Goal: Feedback & Contribution: Leave review/rating

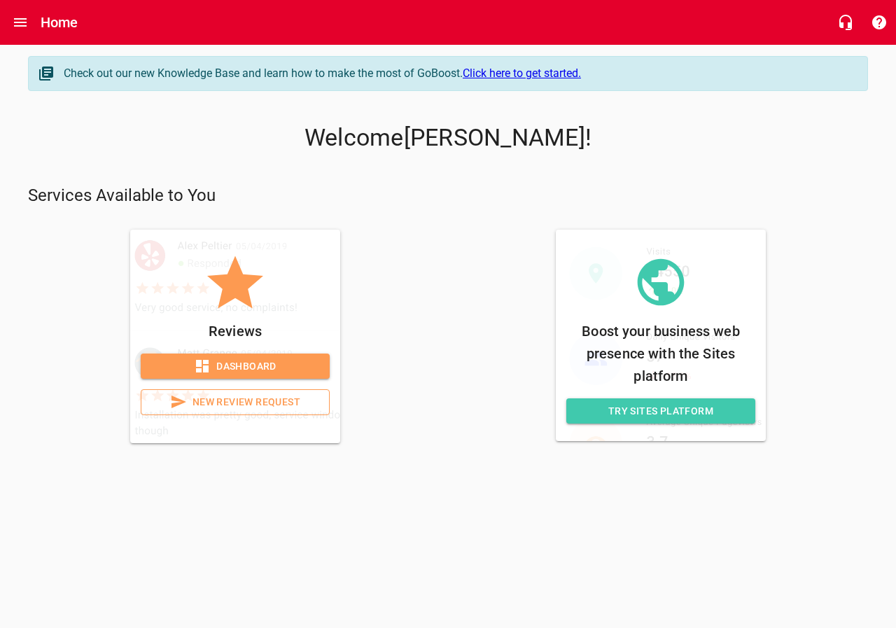
click at [247, 404] on span "New Review Request" at bounding box center [235, 401] width 165 height 17
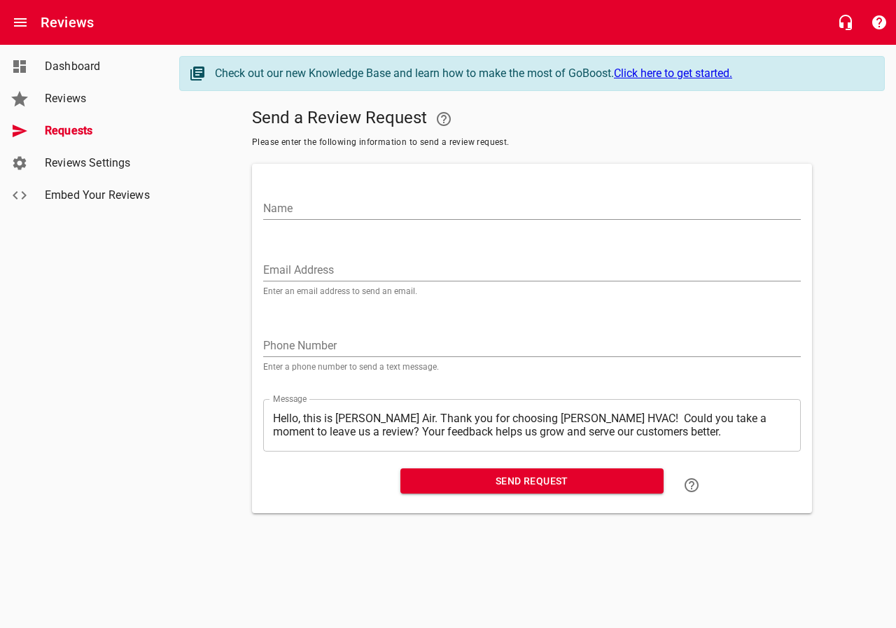
click at [291, 200] on input "Name" at bounding box center [531, 208] width 537 height 22
type input "[PERSON_NAME]"
click at [313, 348] on input "tel" at bounding box center [531, 345] width 537 height 22
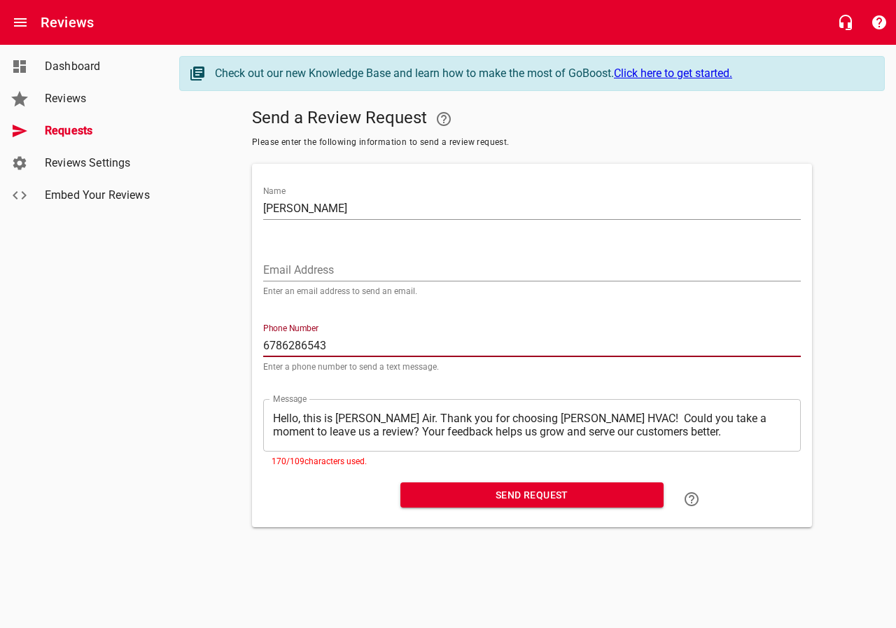
type input "6786286543"
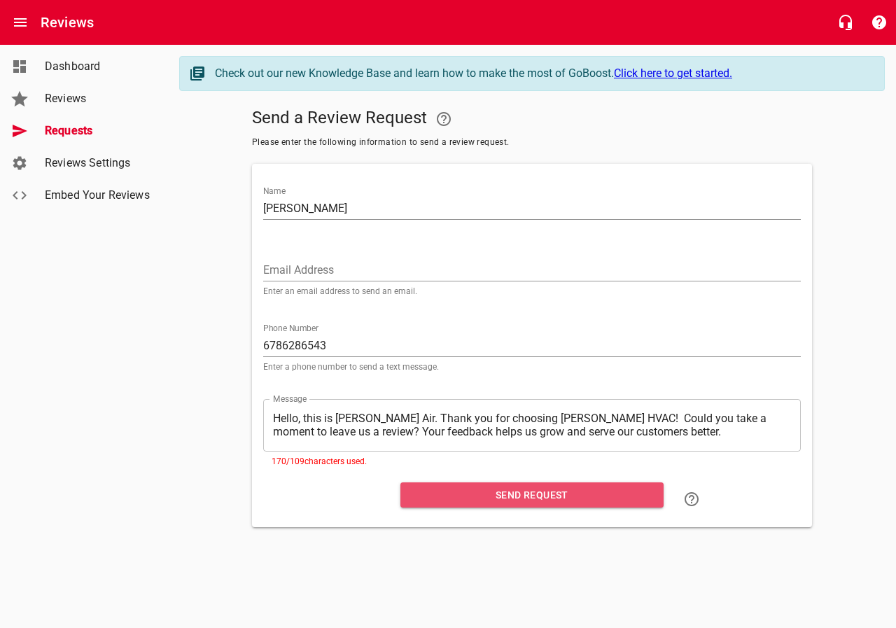
click at [468, 492] on span "Send Request" at bounding box center [531, 494] width 241 height 17
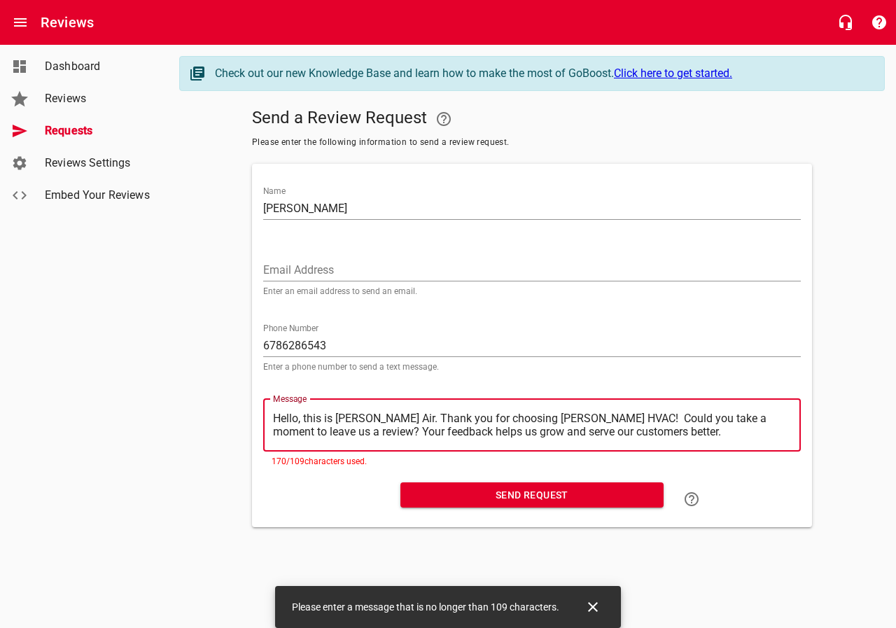
drag, startPoint x: 633, startPoint y: 435, endPoint x: 313, endPoint y: 442, distance: 319.1
click at [313, 442] on div "​ Hello, this is [PERSON_NAME] Air. Thank you for choosing [PERSON_NAME] HVAC! …" at bounding box center [531, 425] width 537 height 52
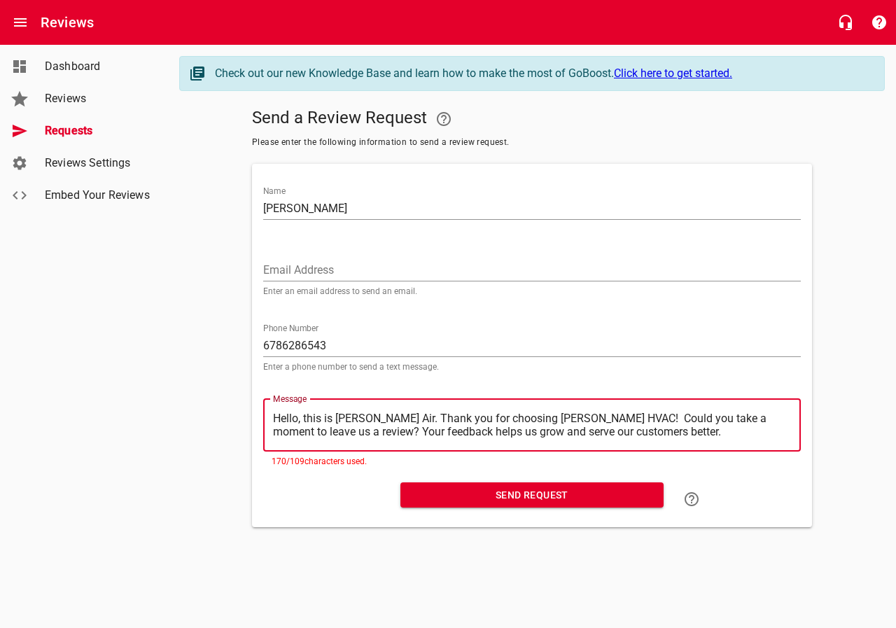
type textarea "Hello, this is [PERSON_NAME] Air. Thank you for choosing [PERSON_NAME] HVAC! Co…"
click at [547, 414] on textarea "Hello, this is [PERSON_NAME] Air. Thank you for choosing [PERSON_NAME] HVAC! Co…" at bounding box center [532, 424] width 518 height 27
type textarea "Hello, this is [PERSON_NAME] Air. Thank you for choosing [PERSON_NAME] HVAC! Co…"
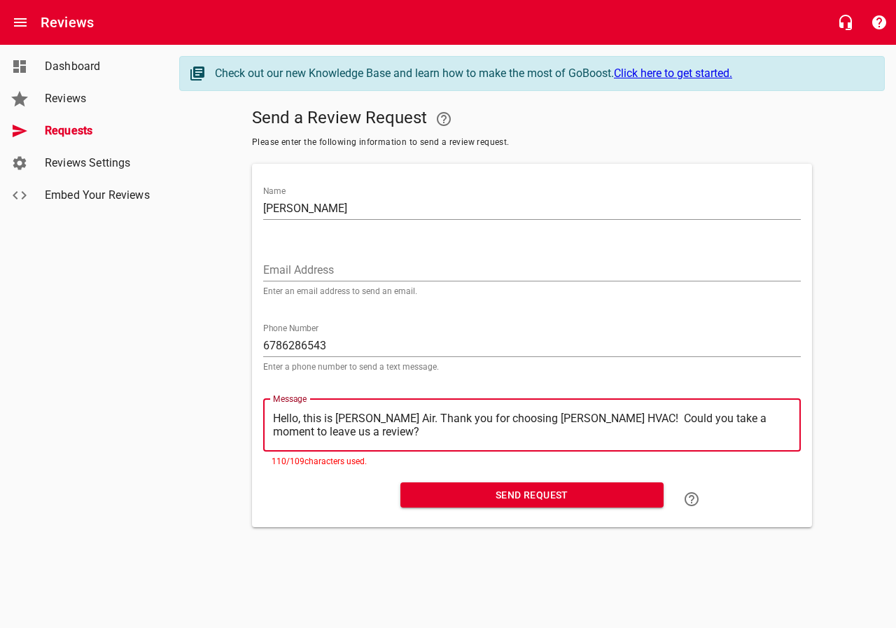
type textarea "Hello, this is [PERSON_NAME] Air. Thank you for choosing [PERSON_NAME] HVAC! Co…"
type textarea "Hello, this is [PERSON_NAME] Air. Thank you for choosing [PERSON_NAME] [PERSON_…"
type textarea "Hello, this is [PERSON_NAME] Air. Thank you for choosing [PERSON_NAME] HVAC! Co…"
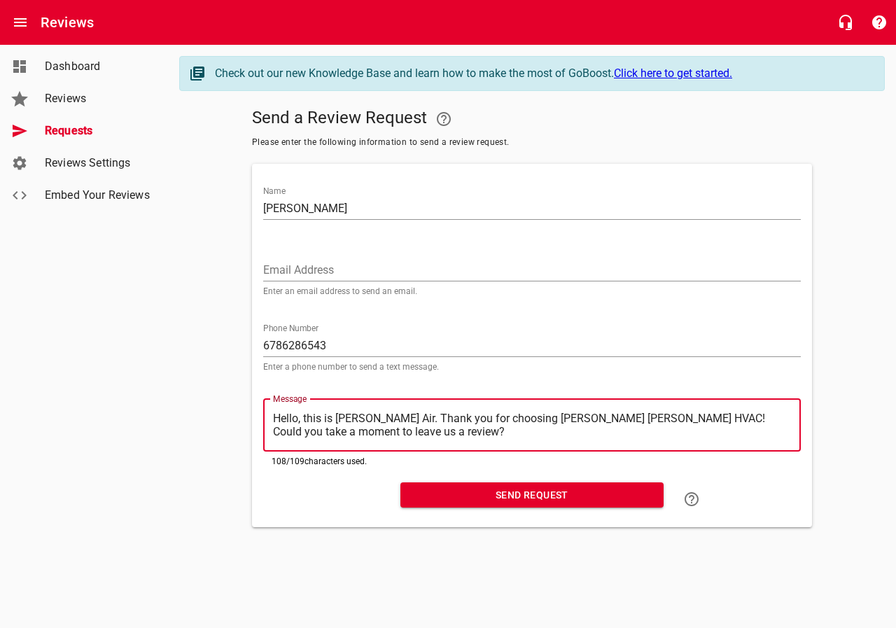
type textarea "Hello, this is [PERSON_NAME] Air. Thank you for choosing [PERSON_NAME] HVAC! Co…"
type textarea "Hello, this is [PERSON_NAME] Air. Thank you for choosing [PERSON_NAME] D HVAC! …"
type textarea "Hello, this is [PERSON_NAME] Air. Thank you for choosing [PERSON_NAME] HVAC! Co…"
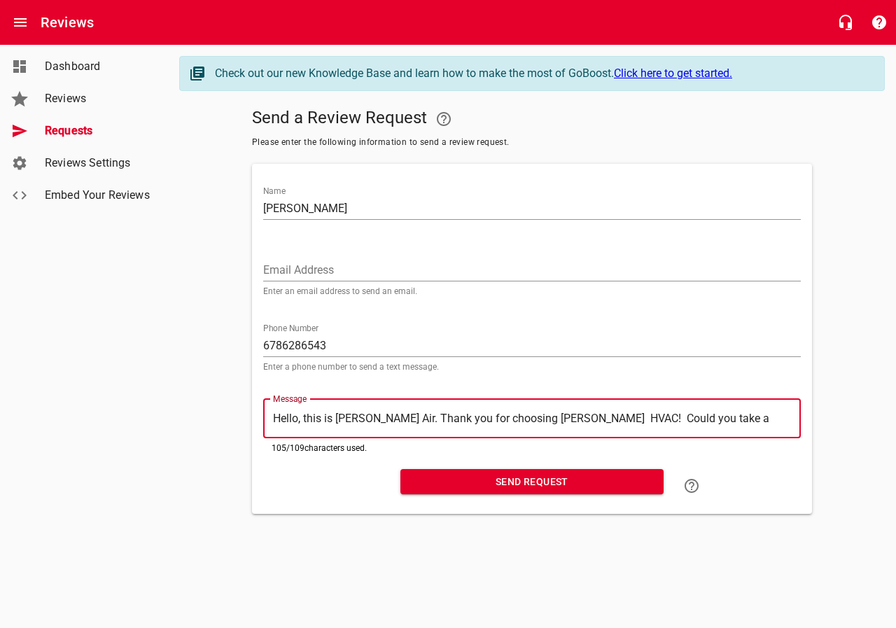
type textarea "Hello, this is [PERSON_NAME] Air. Thank you for choosing [PERSON_NAME] A HVAC! …"
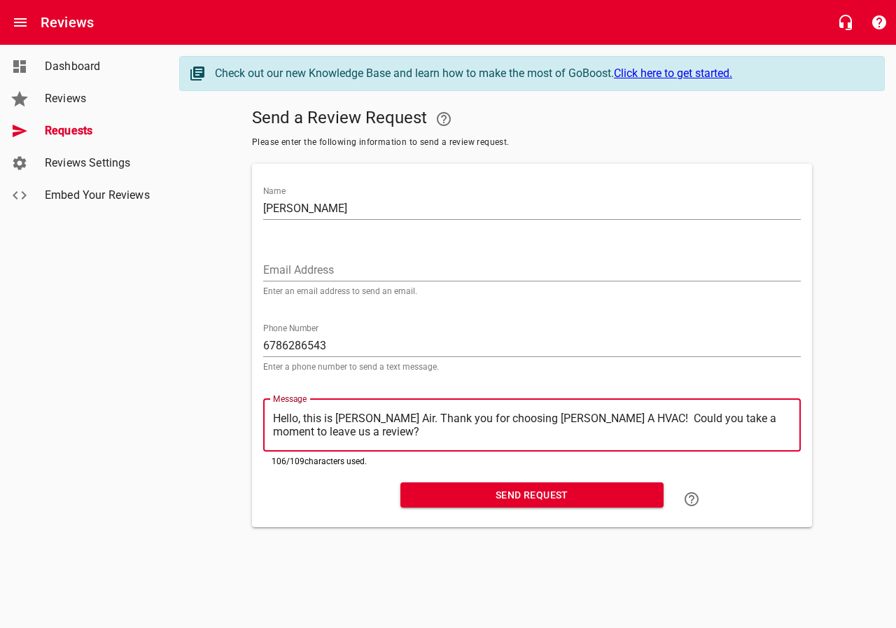
type textarea "Hello, this is [PERSON_NAME] Air. Thank you for choosing [PERSON_NAME] HVAC! Co…"
type textarea "Hello, this is [PERSON_NAME] Air. Thank you for choosing [PERSON_NAME] Air HVAC…"
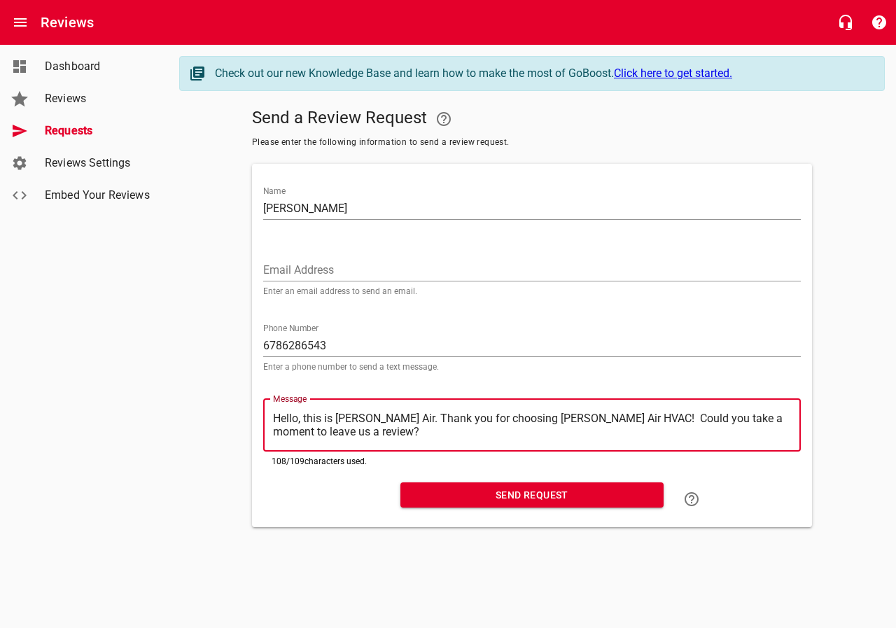
type textarea "Hello, this is [PERSON_NAME] Air. Thank you for choosing [PERSON_NAME] Air HVAC…"
click at [537, 497] on span "Send Request" at bounding box center [531, 494] width 241 height 17
